Goal: Entertainment & Leisure: Consume media (video, audio)

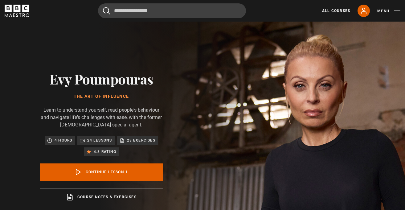
scroll to position [241, 0]
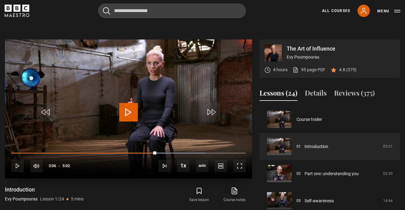
click at [126, 111] on span "Video Player" at bounding box center [128, 112] width 19 height 19
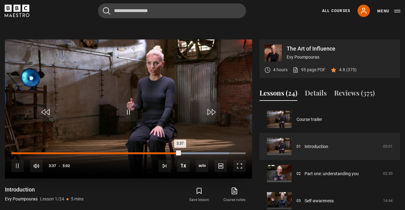
click at [143, 152] on div "Loaded : 92.81% 2:50 3:37" at bounding box center [128, 153] width 234 height 2
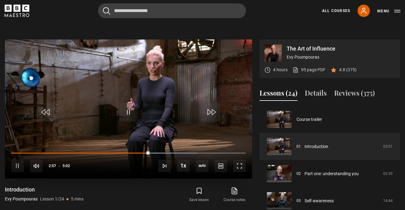
click at [129, 151] on div "10s Skip Back 10 seconds Pause 10s Skip Forward 10 seconds Loaded : 79.55% 2:27…" at bounding box center [128, 162] width 247 height 34
drag, startPoint x: 151, startPoint y: 151, endPoint x: 129, endPoint y: 151, distance: 21.9
click at [129, 151] on div "10s Skip Back 10 seconds Play 10s Skip Forward 10 seconds Loaded : 0.00% 2:30 2…" at bounding box center [128, 162] width 247 height 34
click at [128, 112] on span "Video Player" at bounding box center [128, 112] width 19 height 19
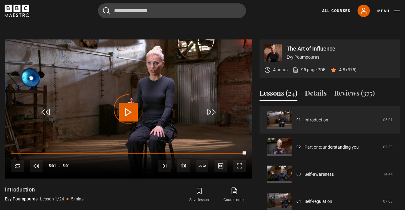
scroll to position [27, 0]
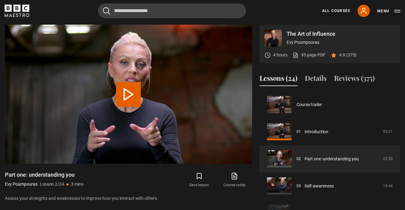
scroll to position [27, 0]
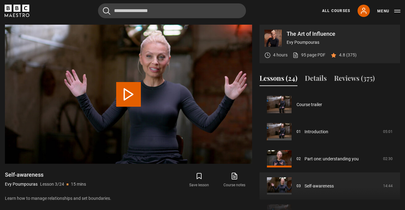
scroll to position [54, 0]
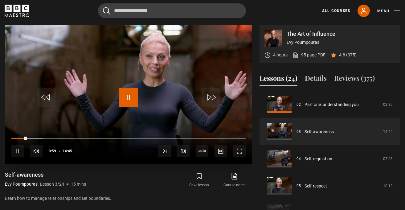
click at [129, 95] on span "Video Player" at bounding box center [128, 97] width 19 height 19
click at [128, 95] on span "Video Player" at bounding box center [128, 97] width 19 height 19
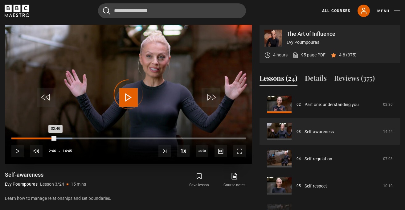
click at [45, 139] on div "02:05" at bounding box center [45, 139] width 1 height 2
